Goal: Communication & Community: Ask a question

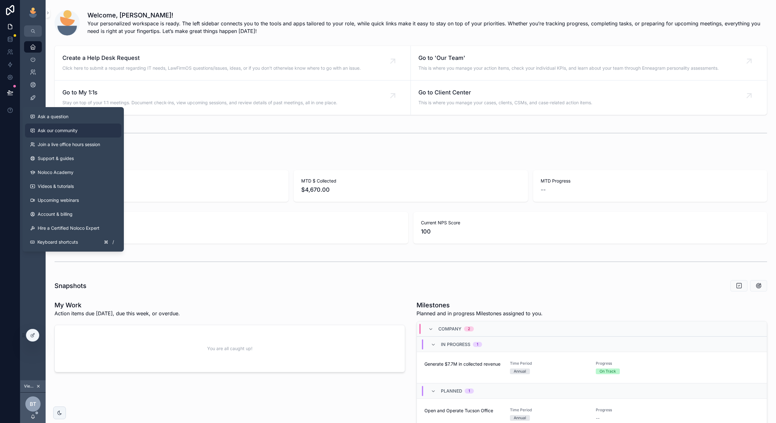
click at [43, 129] on span "Ask our community" at bounding box center [58, 130] width 40 height 6
